Goal: Use online tool/utility

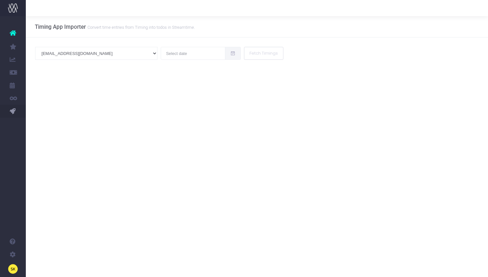
click at [43, 128] on div "Timing App Importer Convert time entries from Timing into todos in Streamtime. …" at bounding box center [257, 146] width 462 height 261
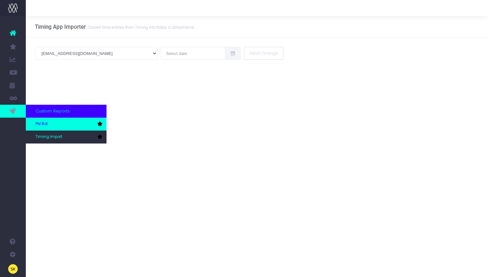
click at [37, 123] on span "PM Bot" at bounding box center [42, 124] width 12 height 6
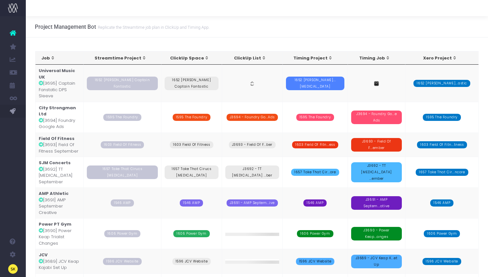
click at [71, 85] on td "Universal Music UK [3695] Captain Fanstatic DPS Sleeve" at bounding box center [60, 83] width 48 height 37
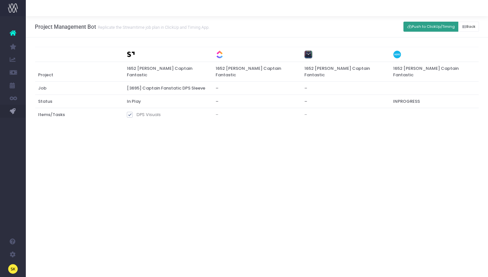
click at [427, 27] on button "Push to ClickUp/Timing" at bounding box center [431, 27] width 55 height 10
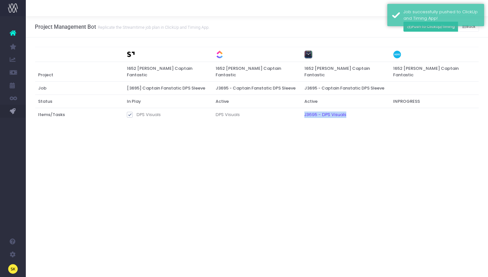
drag, startPoint x: 356, startPoint y: 108, endPoint x: 299, endPoint y: 106, distance: 57.2
click at [299, 108] on tr "Items/Tasks DPS Visuals DPS Visuals J3695 - DPS Visuals" at bounding box center [257, 116] width 444 height 16
copy tr "J3695 - DPS Visuals"
